Goal: Task Accomplishment & Management: Use online tool/utility

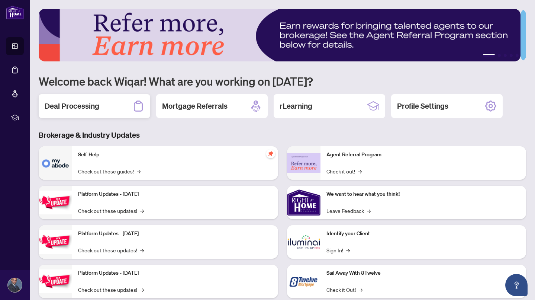
click at [106, 102] on div "Deal Processing" at bounding box center [95, 106] width 112 height 24
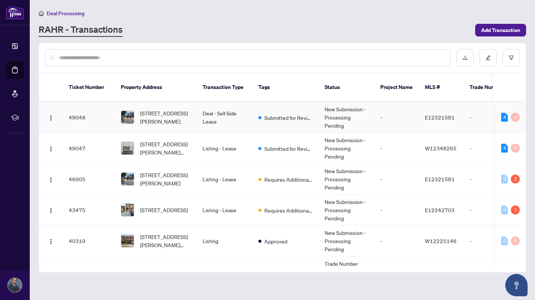
click at [397, 109] on td "-" at bounding box center [397, 117] width 45 height 31
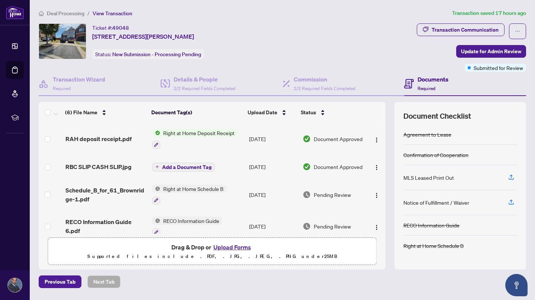
click at [208, 131] on span "Right at Home Deposit Receipt" at bounding box center [198, 133] width 77 height 8
click at [205, 170] on span "Right at Home Deposit Receipt" at bounding box center [196, 170] width 77 height 8
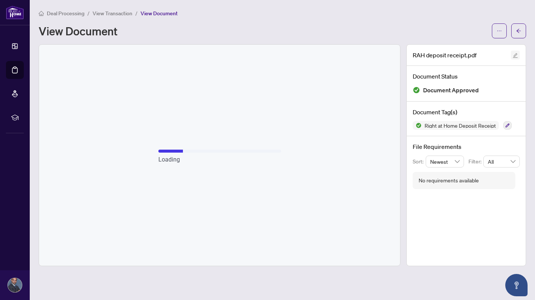
click at [515, 56] on icon "edit" at bounding box center [516, 55] width 5 height 5
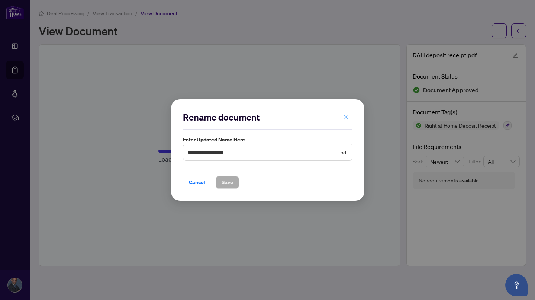
click at [345, 116] on icon "close" at bounding box center [345, 116] width 5 height 5
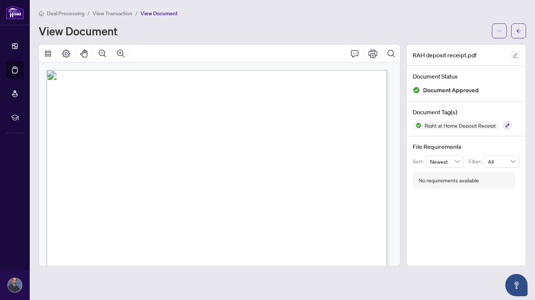
click at [515, 54] on icon "edit" at bounding box center [516, 55] width 5 height 5
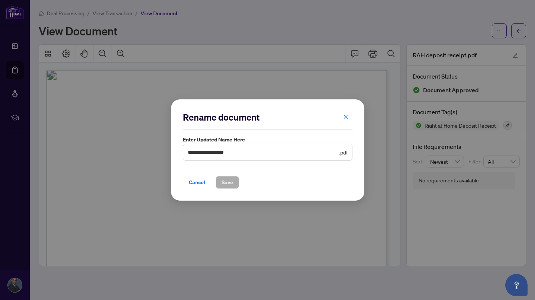
click at [347, 116] on icon "close" at bounding box center [345, 116] width 5 height 5
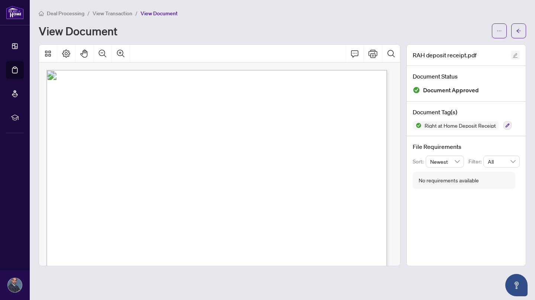
click at [515, 57] on icon "edit" at bounding box center [515, 55] width 5 height 5
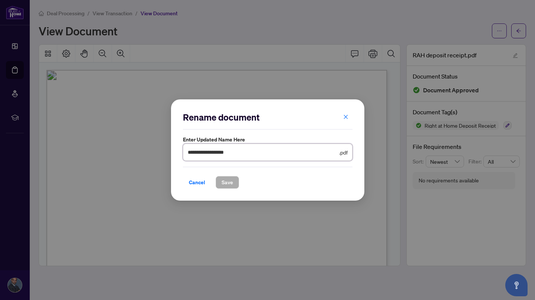
click at [312, 151] on input "**********" at bounding box center [263, 152] width 150 height 8
click at [235, 151] on input "**********" at bounding box center [263, 152] width 150 height 8
click at [345, 115] on icon "close" at bounding box center [345, 116] width 5 height 5
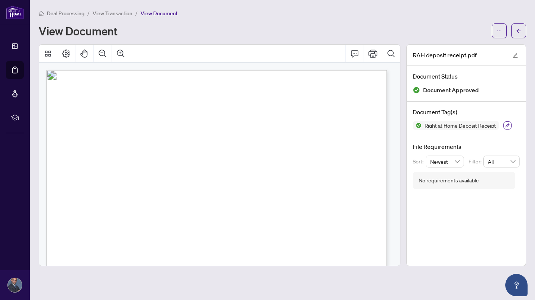
click at [507, 124] on icon "button" at bounding box center [508, 125] width 4 height 4
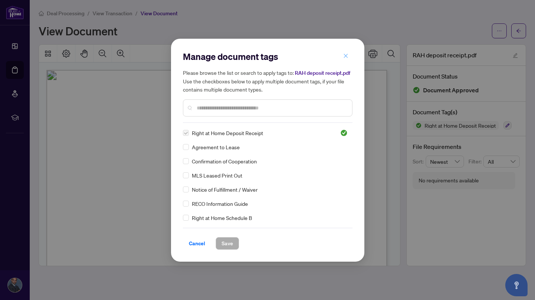
click at [346, 58] on icon "close" at bounding box center [345, 55] width 5 height 5
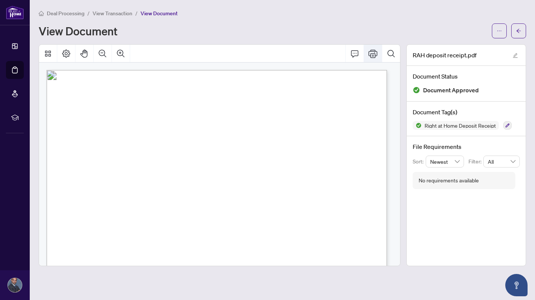
click at [371, 52] on icon "Print" at bounding box center [373, 53] width 9 height 9
